Goal: Task Accomplishment & Management: Manage account settings

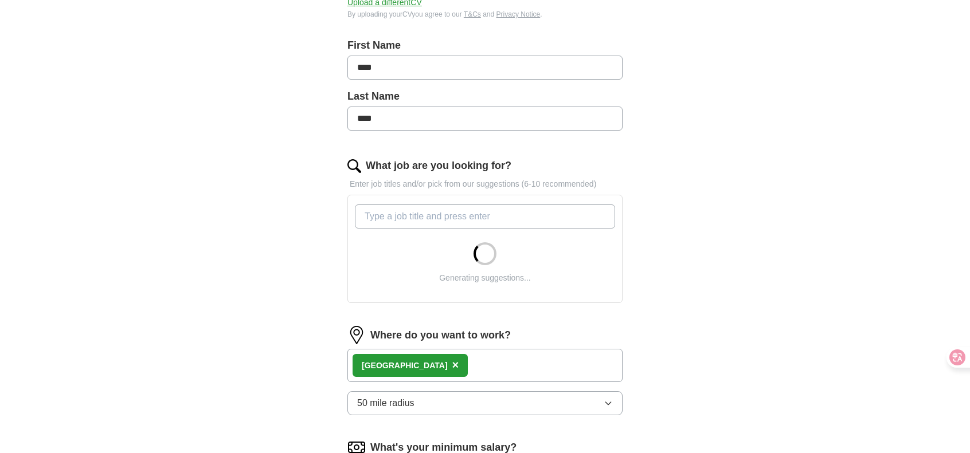
scroll to position [230, 0]
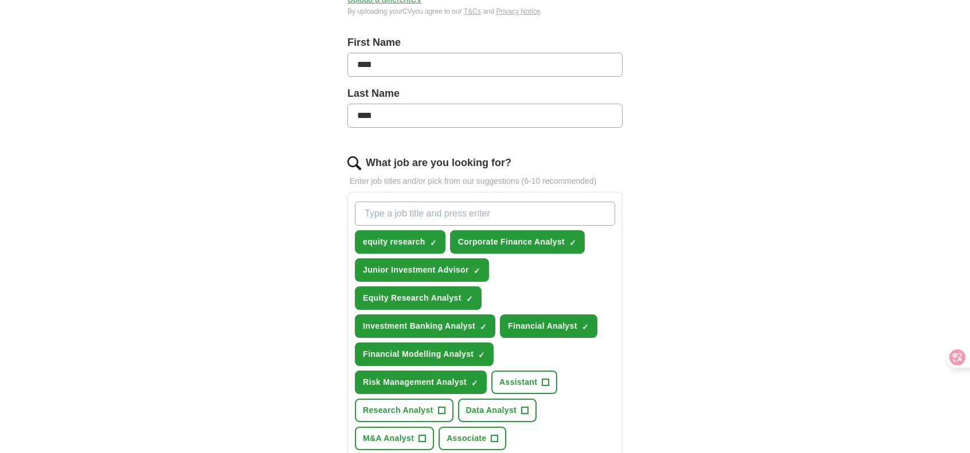
click at [406, 206] on input "What job are you looking for?" at bounding box center [485, 214] width 260 height 24
type input "a"
type input "Asset Management"
click at [282, 215] on div "ApplyIQ Let ApplyIQ do the hard work of searching and applying for jobs. Just t…" at bounding box center [485, 309] width 734 height 1009
click at [575, 215] on input "Asset Management" at bounding box center [485, 214] width 260 height 24
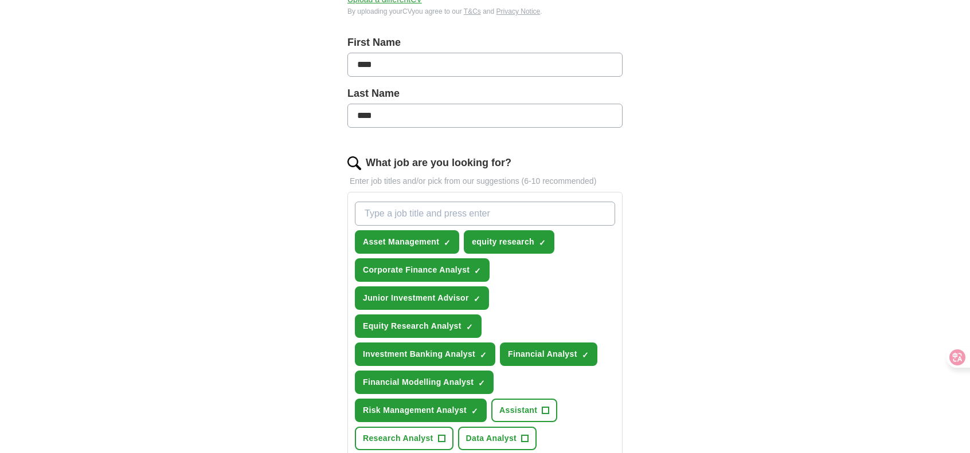
click at [575, 215] on input "What job are you looking for?" at bounding box center [485, 214] width 260 height 24
type input "Wealth Management"
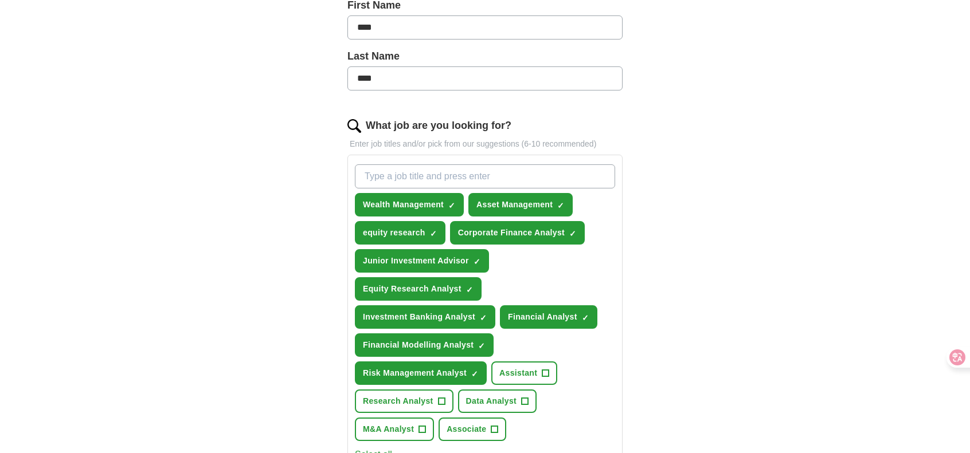
drag, startPoint x: 212, startPoint y: 219, endPoint x: 227, endPoint y: 341, distance: 123.0
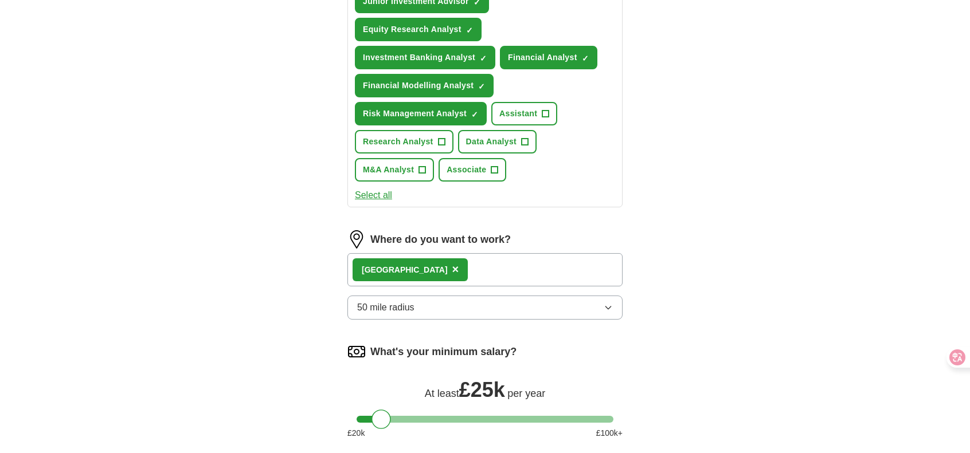
scroll to position [536, 0]
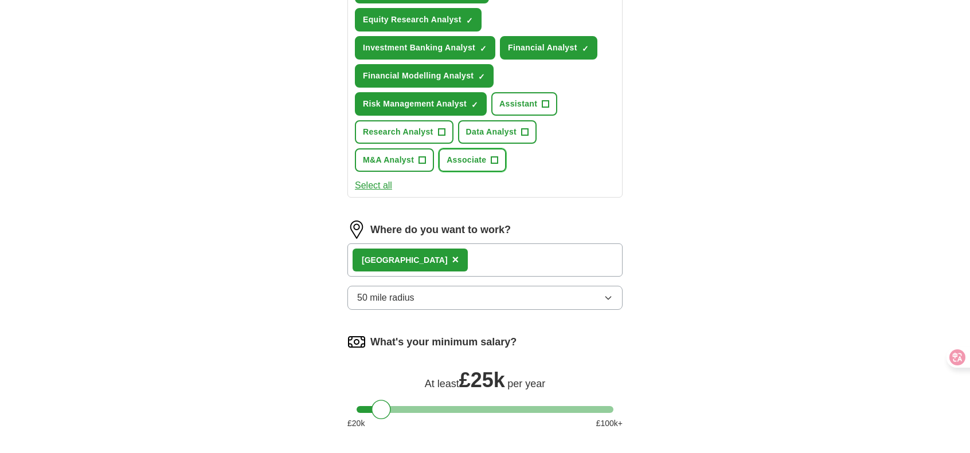
click at [481, 158] on span "Associate" at bounding box center [466, 160] width 40 height 12
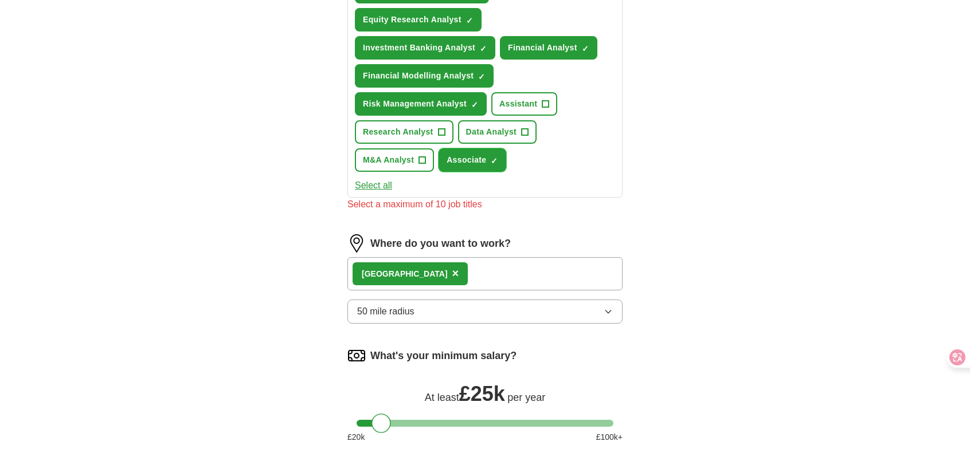
click at [0, 0] on span "×" at bounding box center [0, 0] width 0 height 0
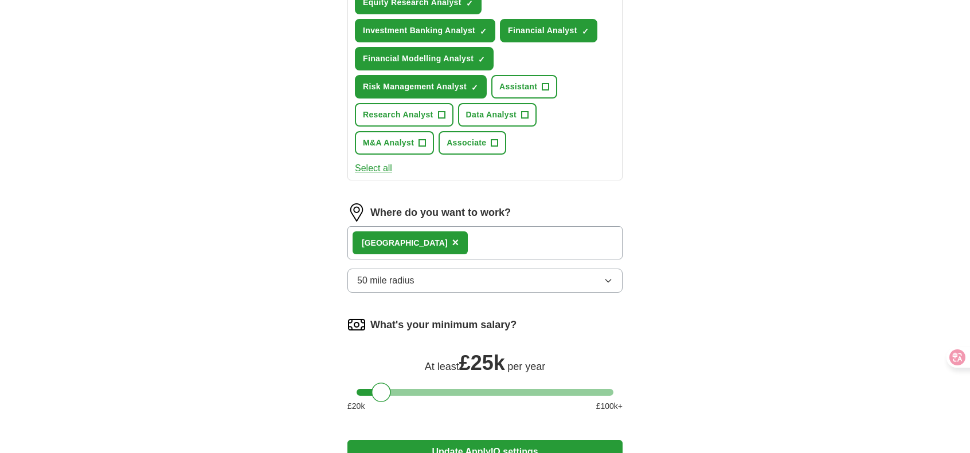
scroll to position [566, 0]
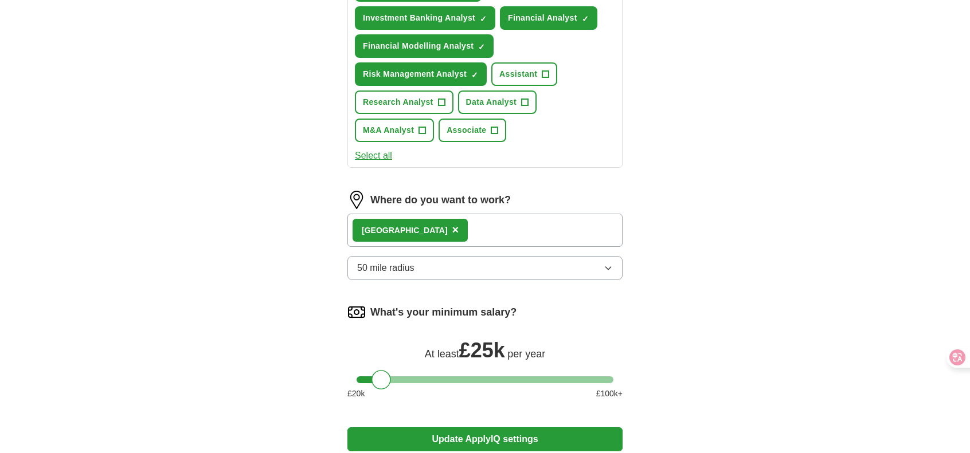
click at [476, 233] on div "London ×" at bounding box center [484, 230] width 275 height 33
click at [454, 233] on div "London ×" at bounding box center [484, 230] width 275 height 33
click at [427, 230] on div "London ×" at bounding box center [484, 230] width 275 height 33
click at [422, 205] on label "Where do you want to work?" at bounding box center [440, 200] width 140 height 15
click at [422, 228] on div "London ×" at bounding box center [484, 230] width 275 height 33
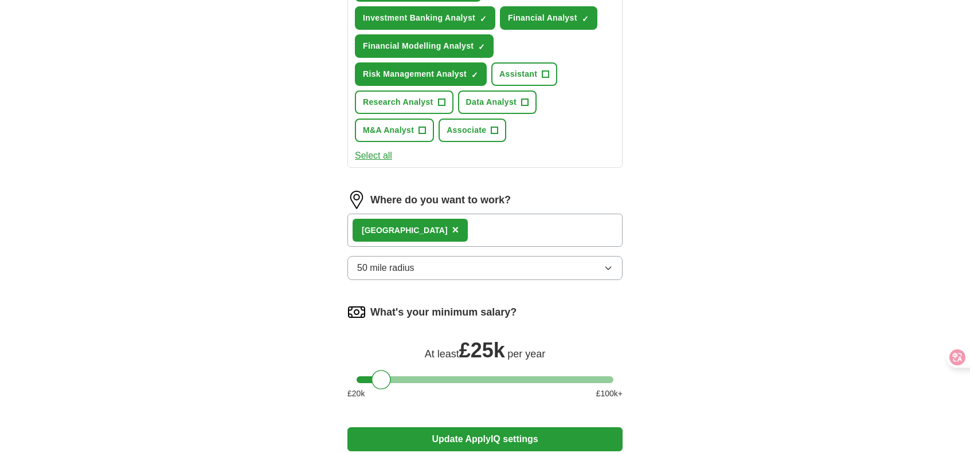
click at [417, 260] on button "50 mile radius" at bounding box center [484, 268] width 275 height 24
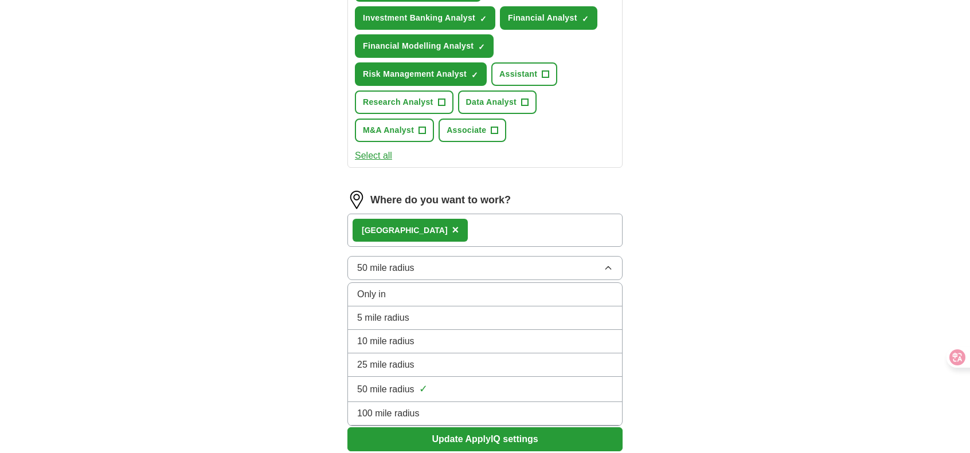
click at [417, 260] on button "50 mile radius" at bounding box center [484, 268] width 275 height 24
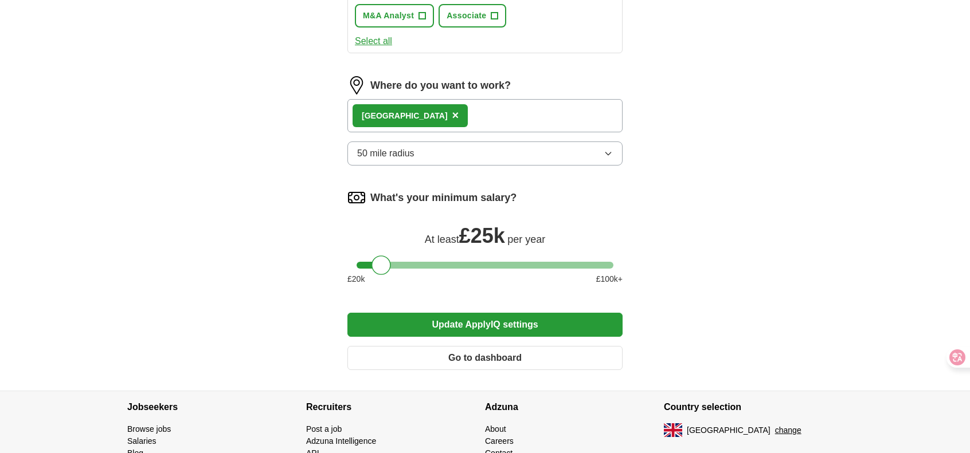
scroll to position [687, 0]
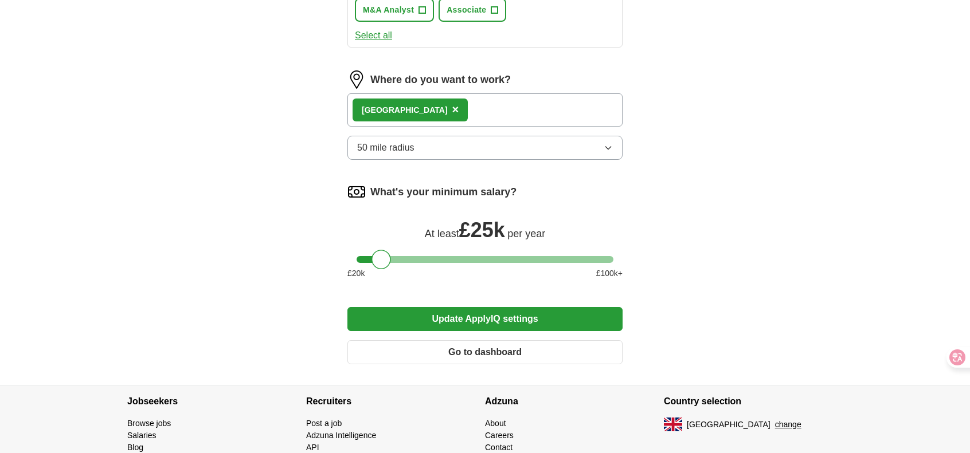
click at [370, 307] on button "Update ApplyIQ settings" at bounding box center [484, 319] width 275 height 24
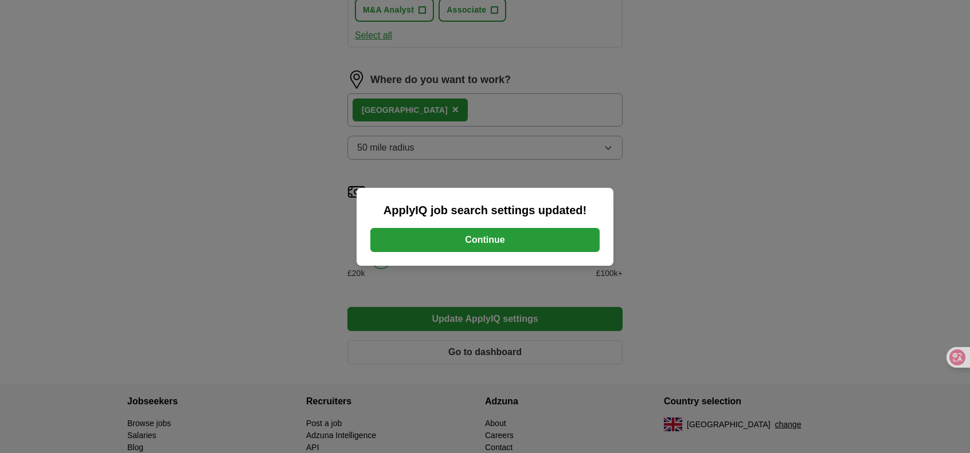
click at [417, 236] on button "Continue" at bounding box center [484, 240] width 229 height 24
